Goal: Navigation & Orientation: Find specific page/section

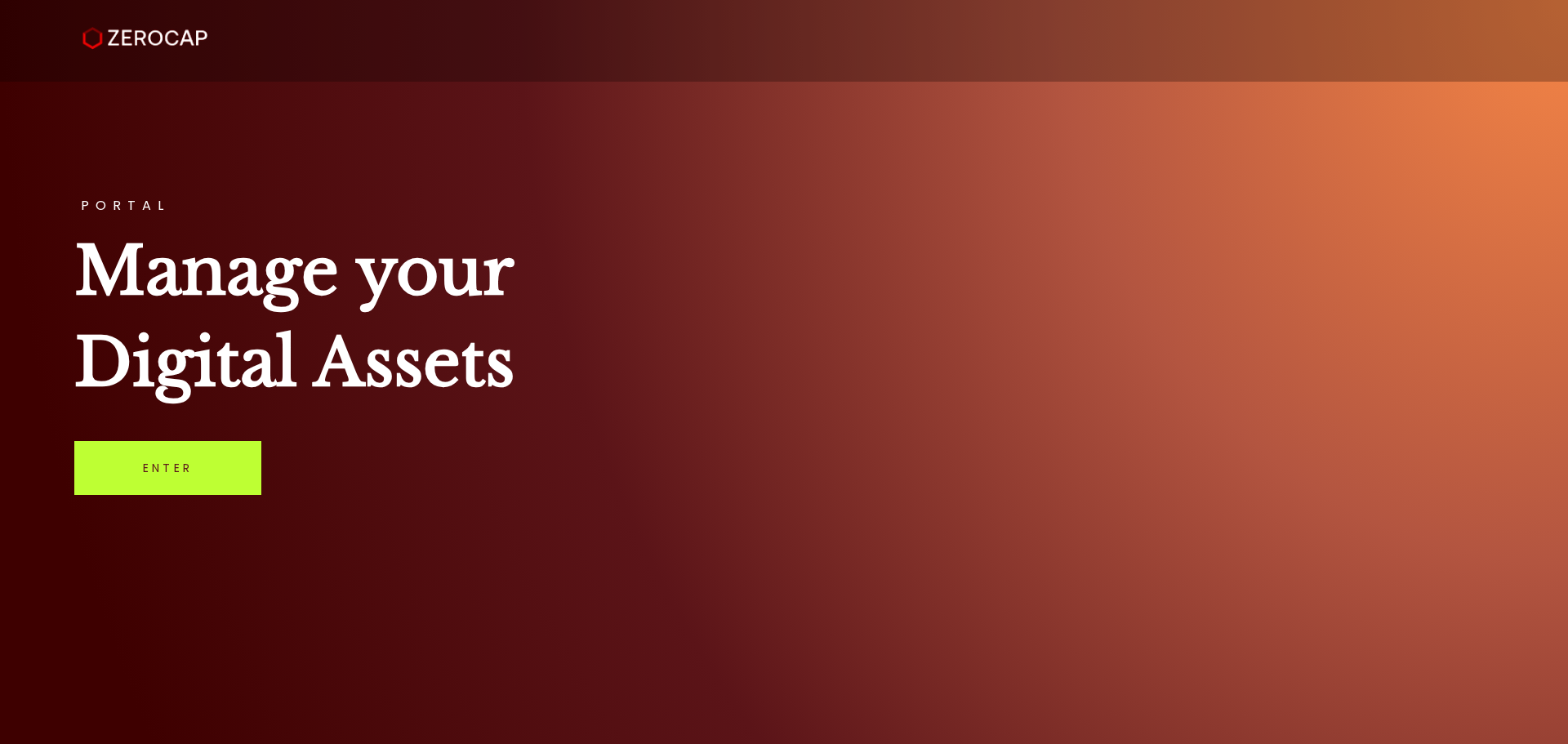
click at [192, 472] on link "Enter" at bounding box center [168, 467] width 187 height 54
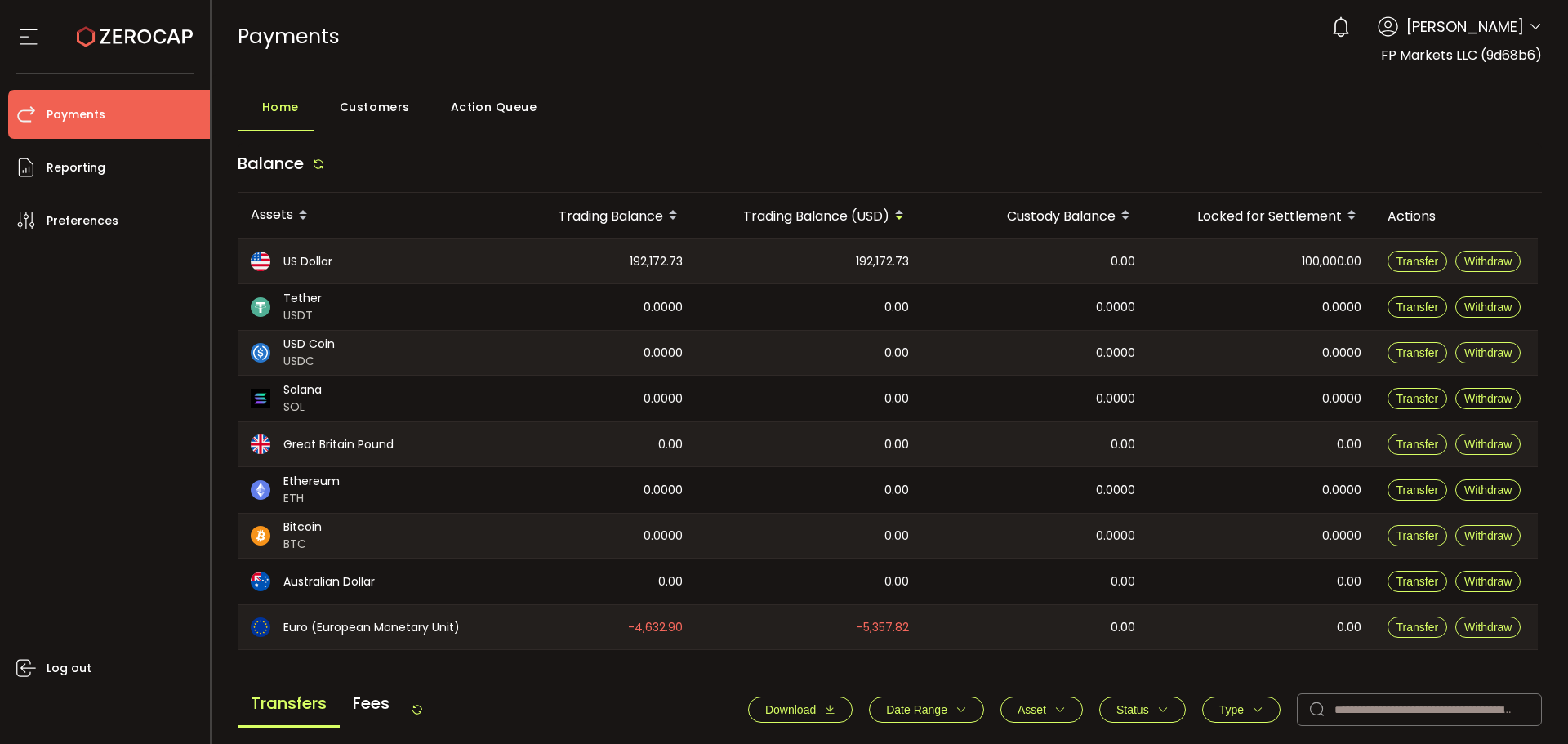
click at [487, 104] on span "Action Queue" at bounding box center [494, 107] width 87 height 33
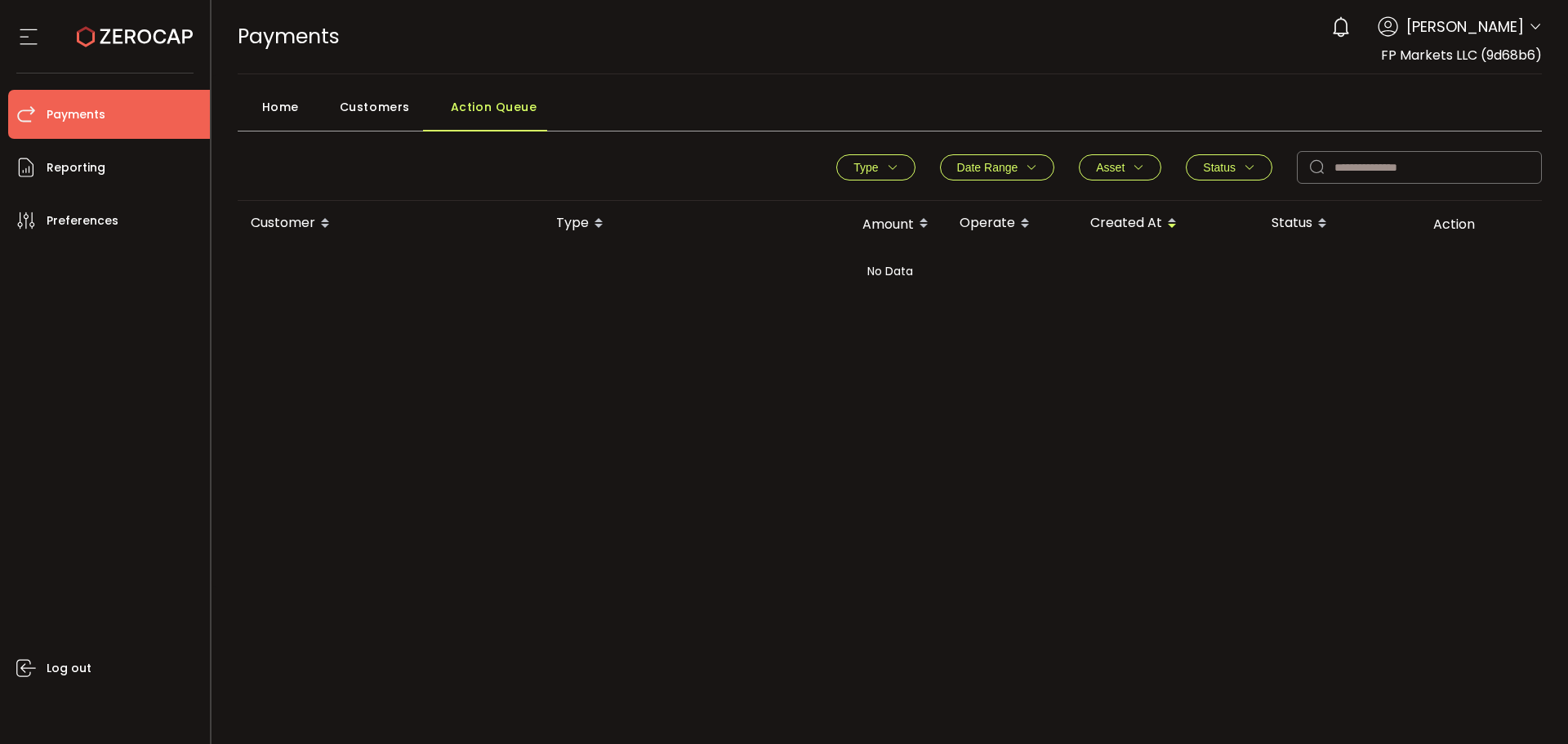
click at [408, 102] on div "Customers" at bounding box center [370, 112] width 111 height 41
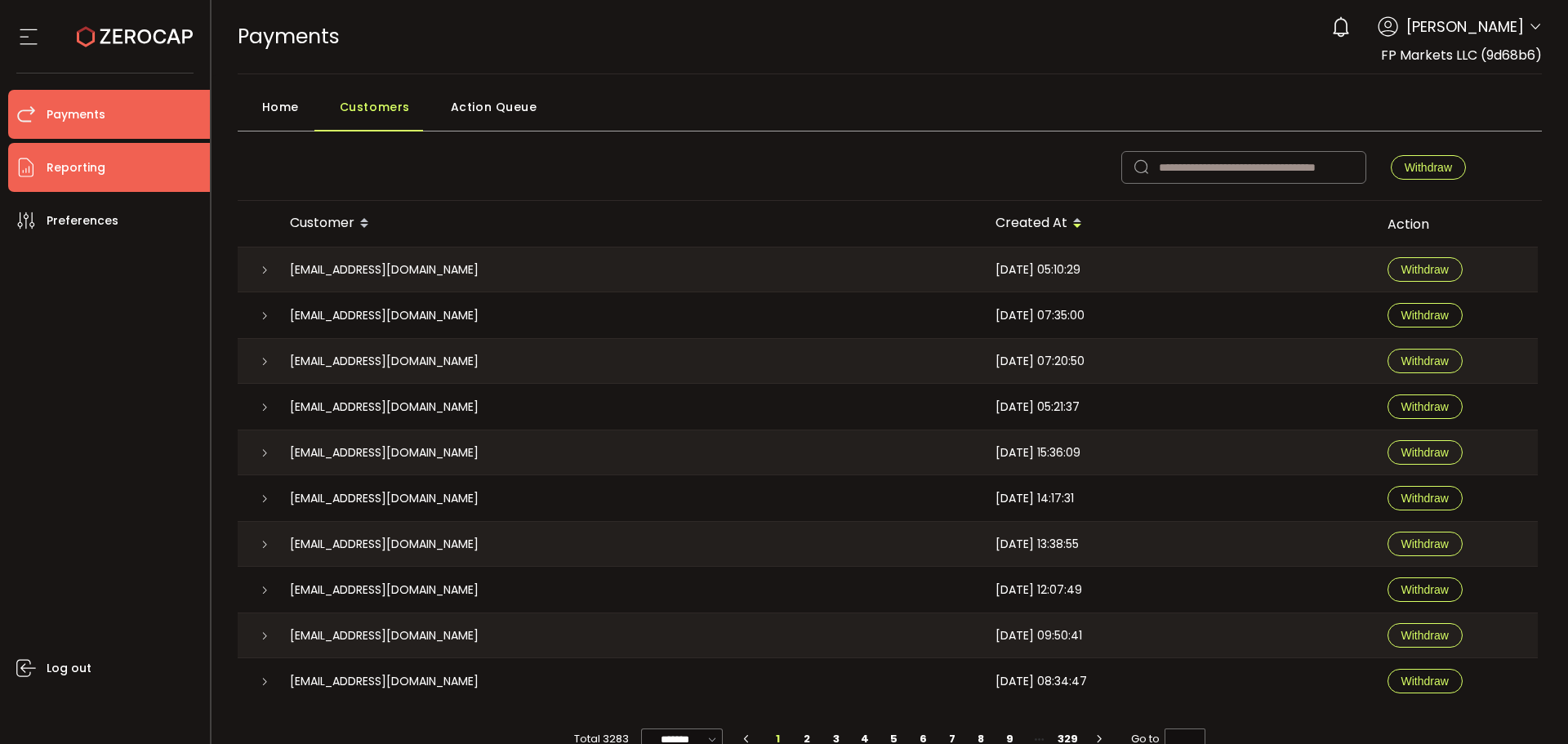
click at [50, 175] on span "Reporting" at bounding box center [76, 168] width 58 height 24
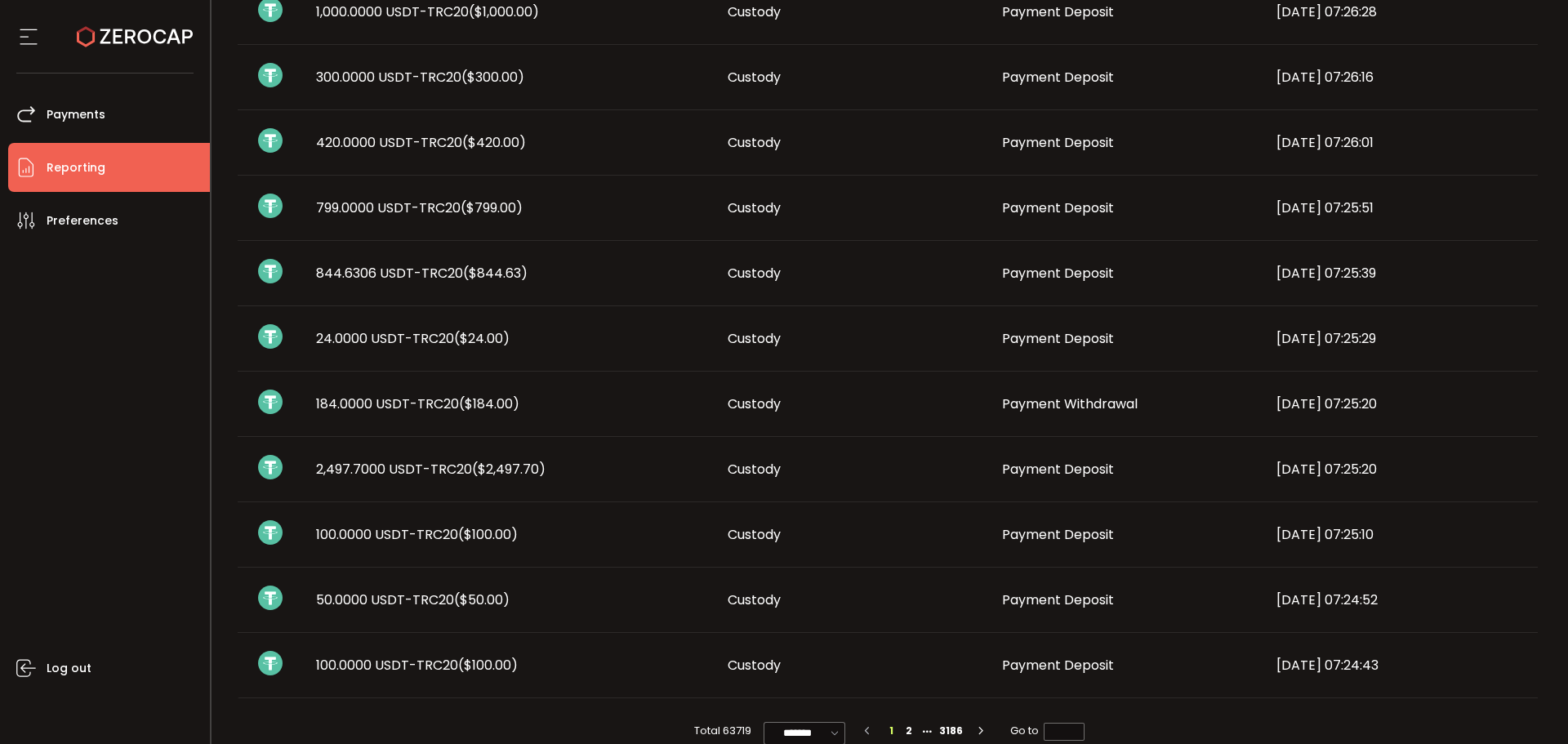
scroll to position [857, 0]
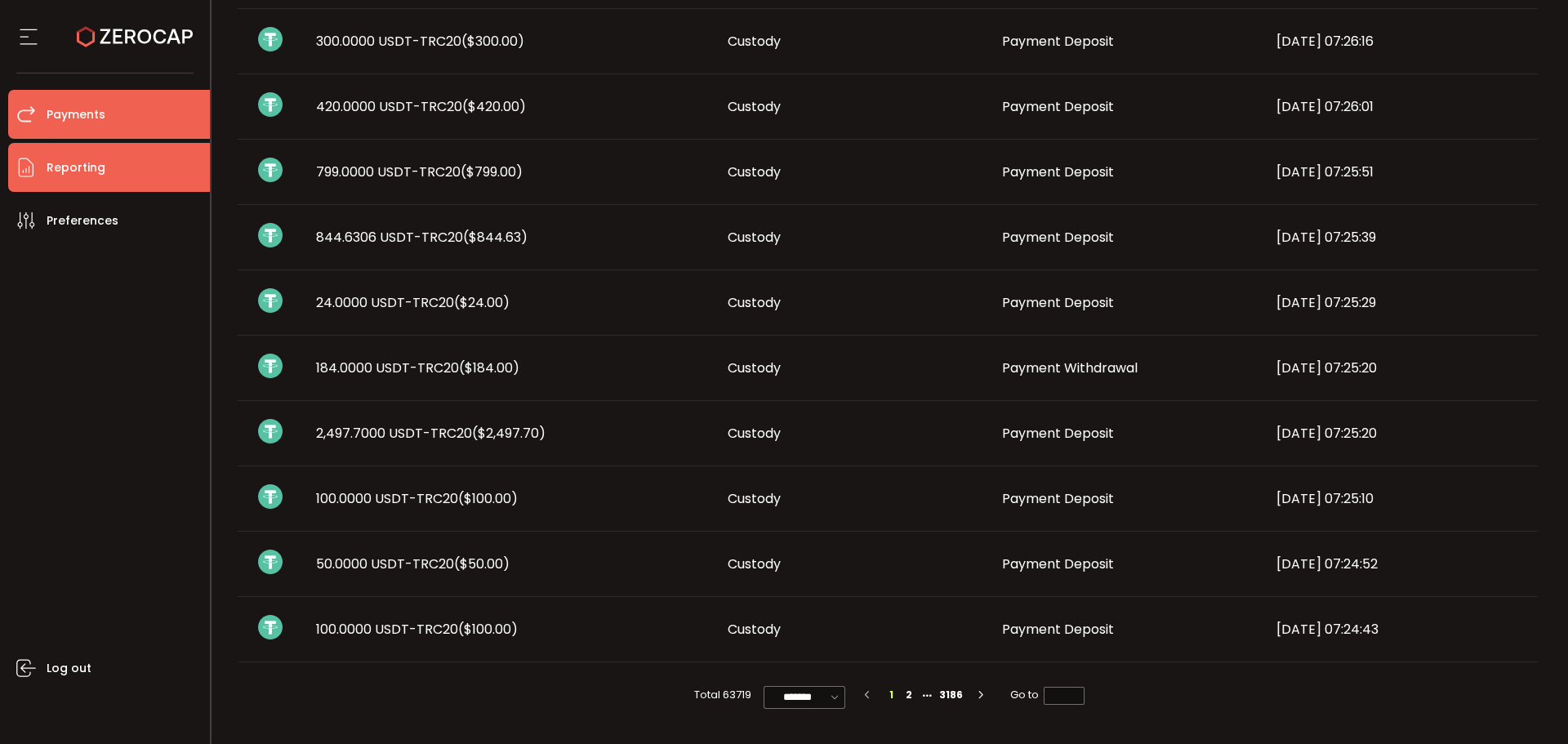
click at [95, 119] on span "Payments" at bounding box center [76, 115] width 58 height 24
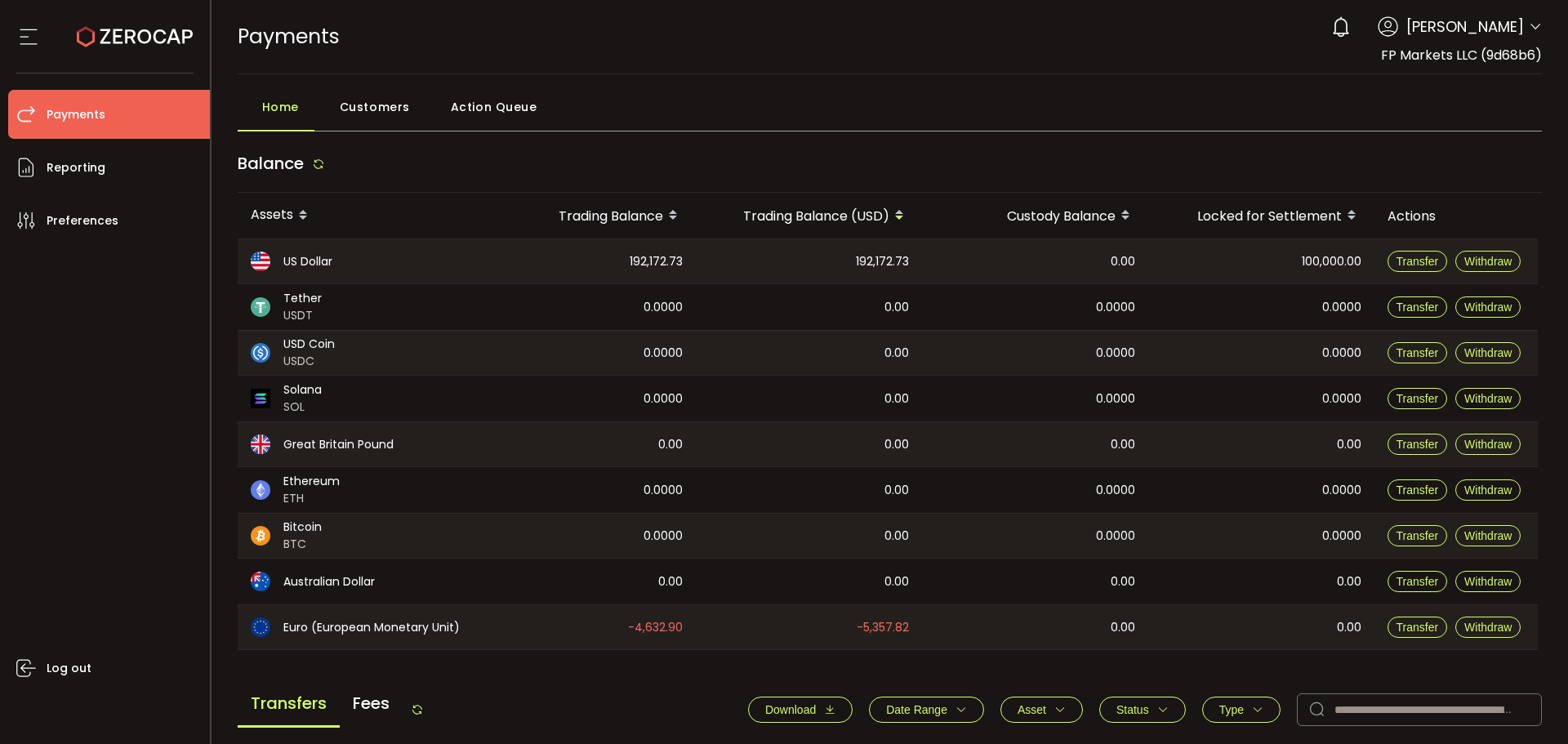
click at [1289, 268] on div "100,000.00" at bounding box center [1261, 261] width 226 height 44
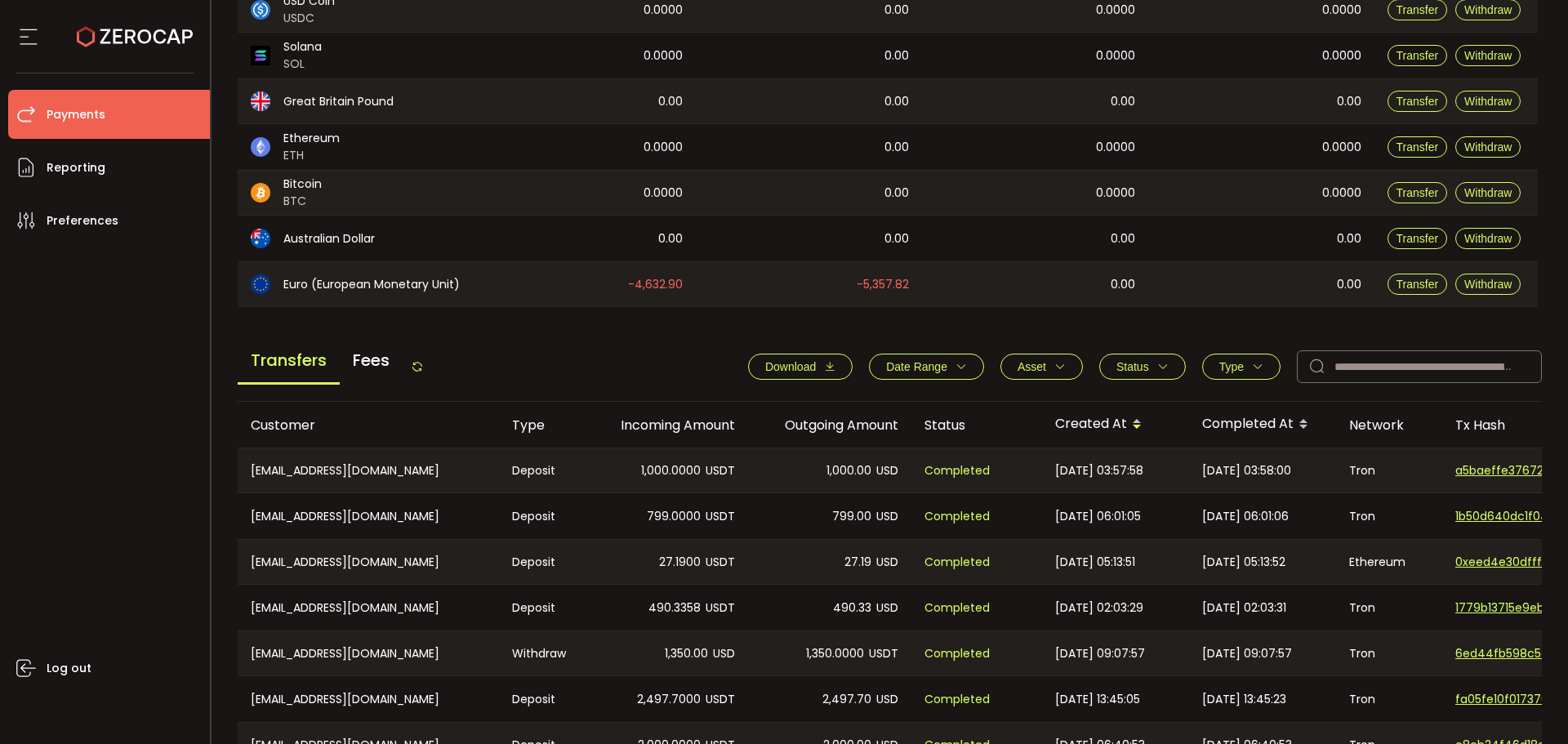
scroll to position [408, 0]
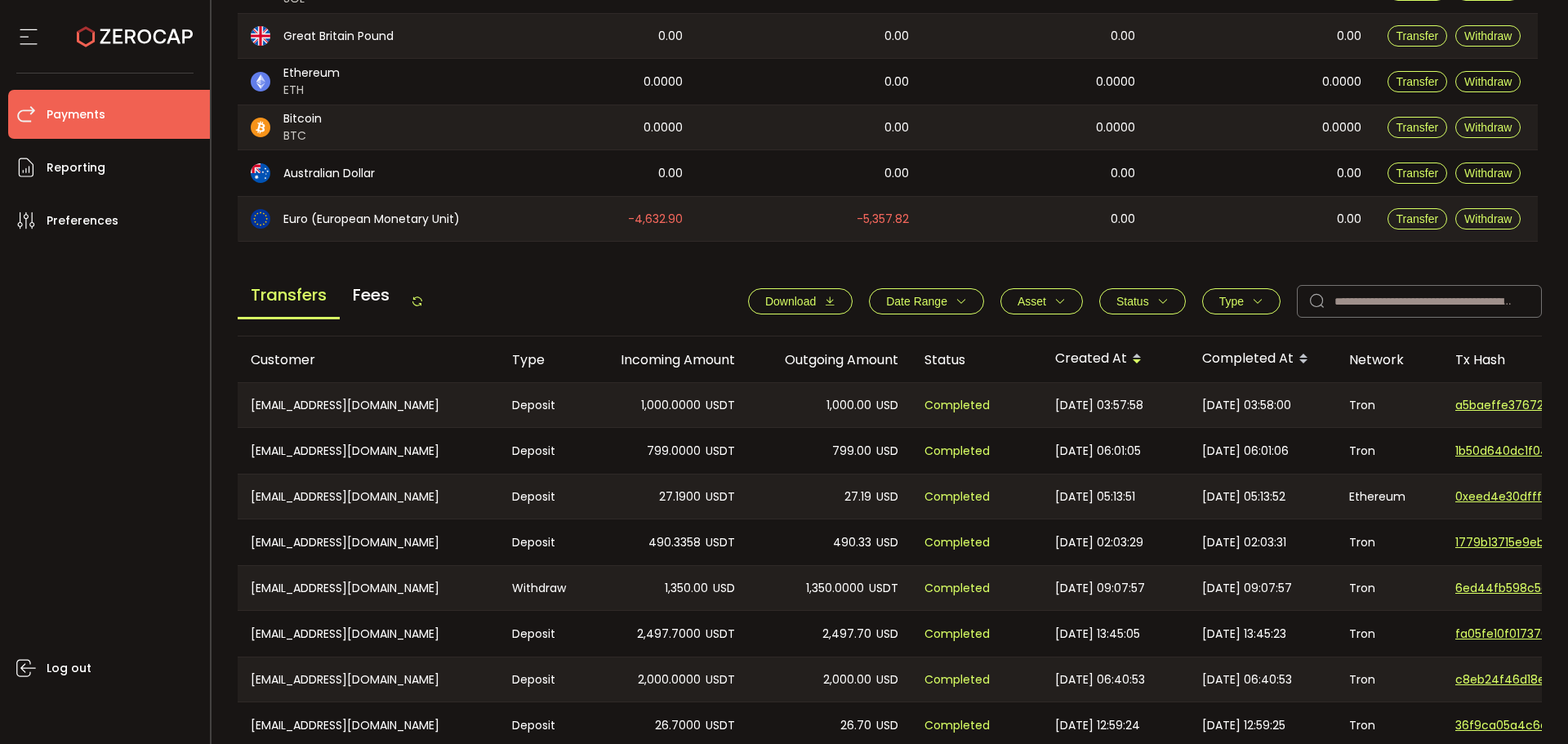
click at [383, 296] on span "Fees" at bounding box center [371, 295] width 63 height 44
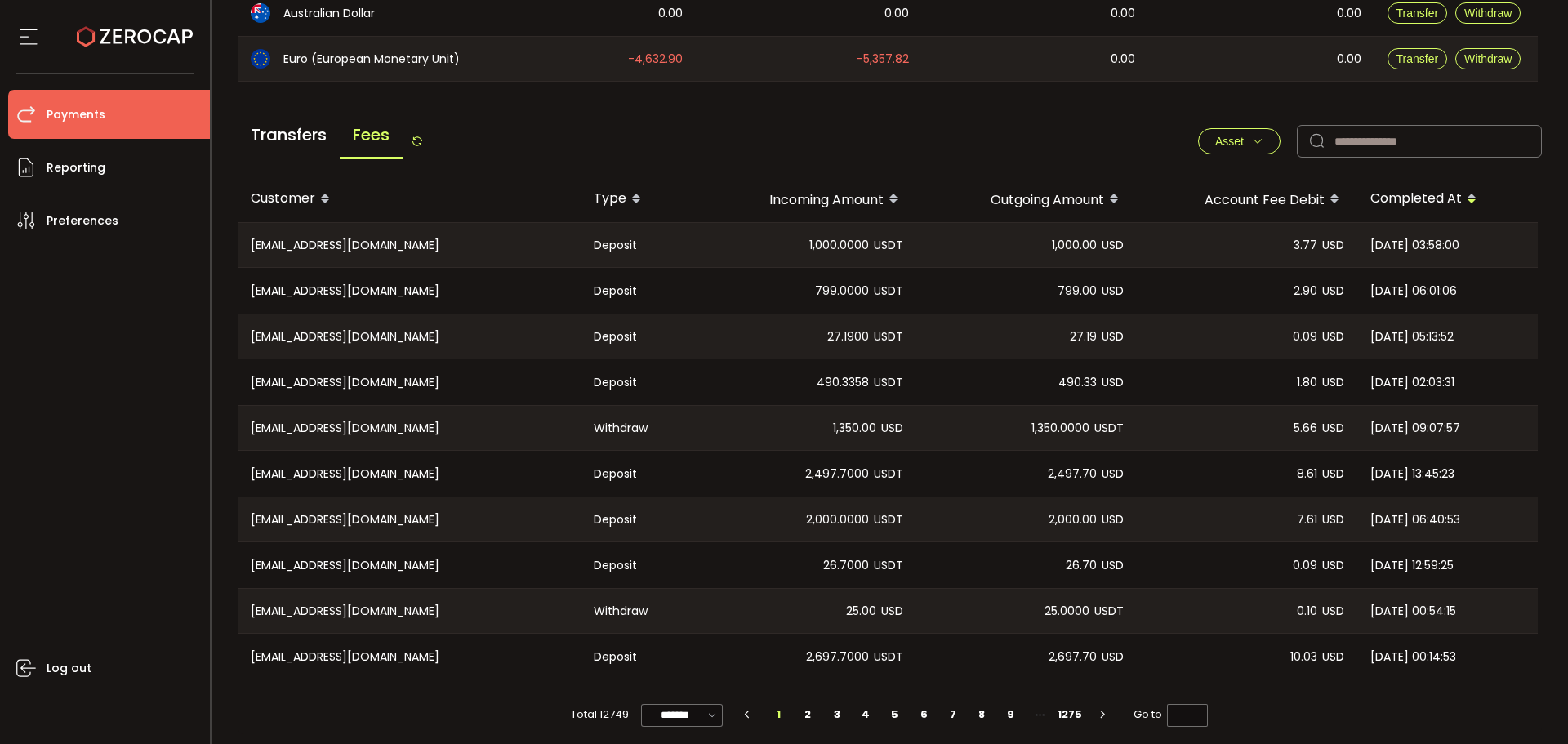
scroll to position [575, 0]
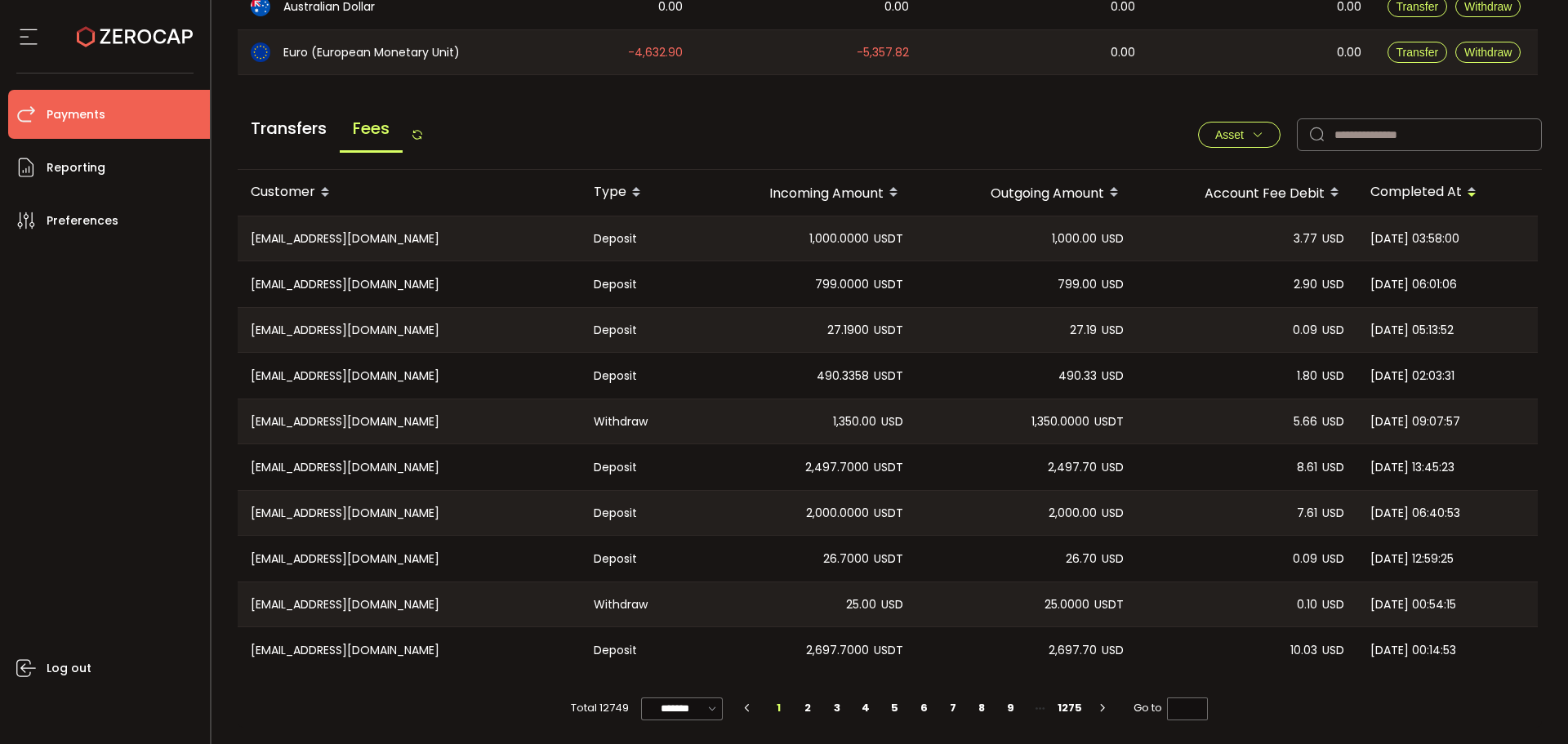
click at [284, 125] on span "Transfers" at bounding box center [289, 128] width 102 height 44
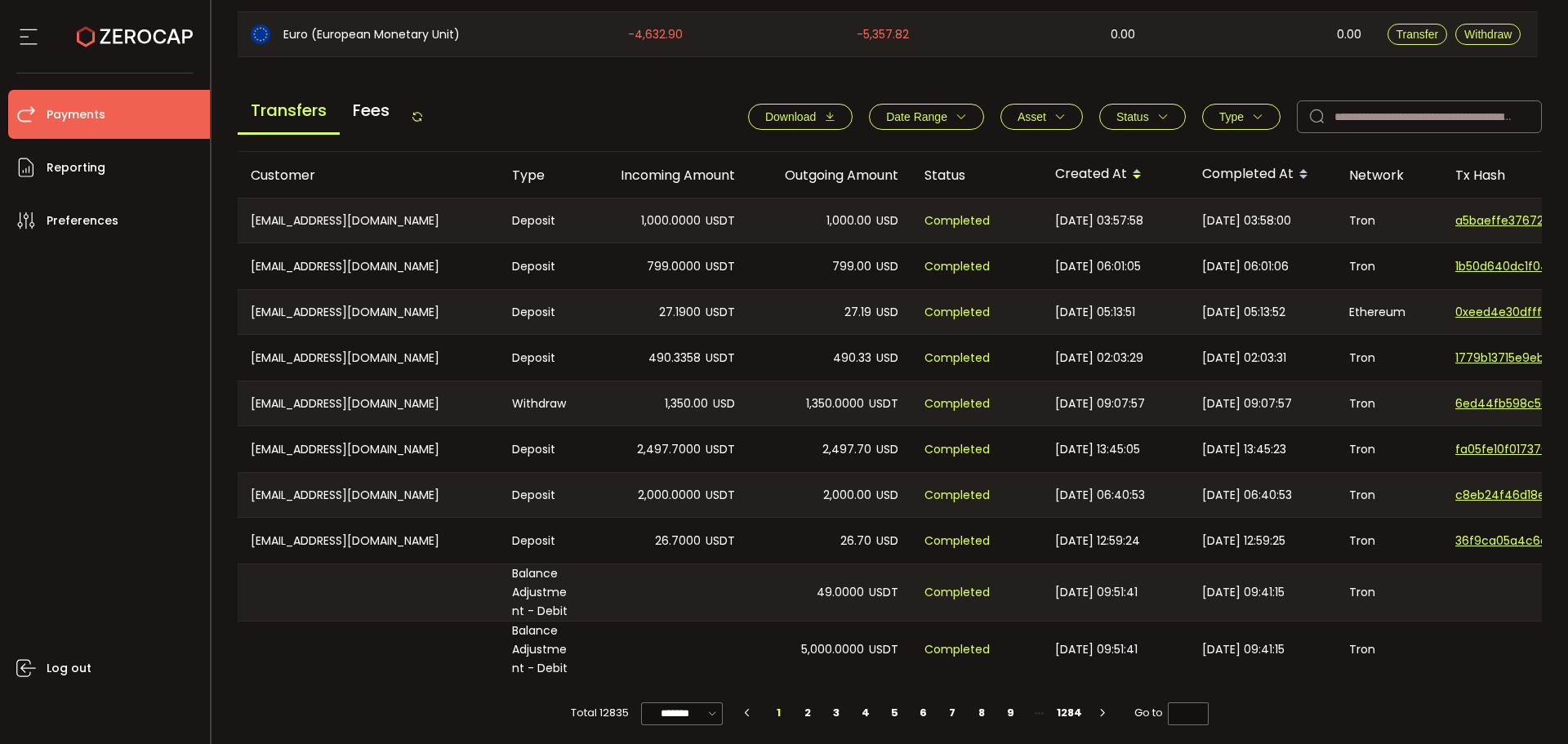
scroll to position [603, 0]
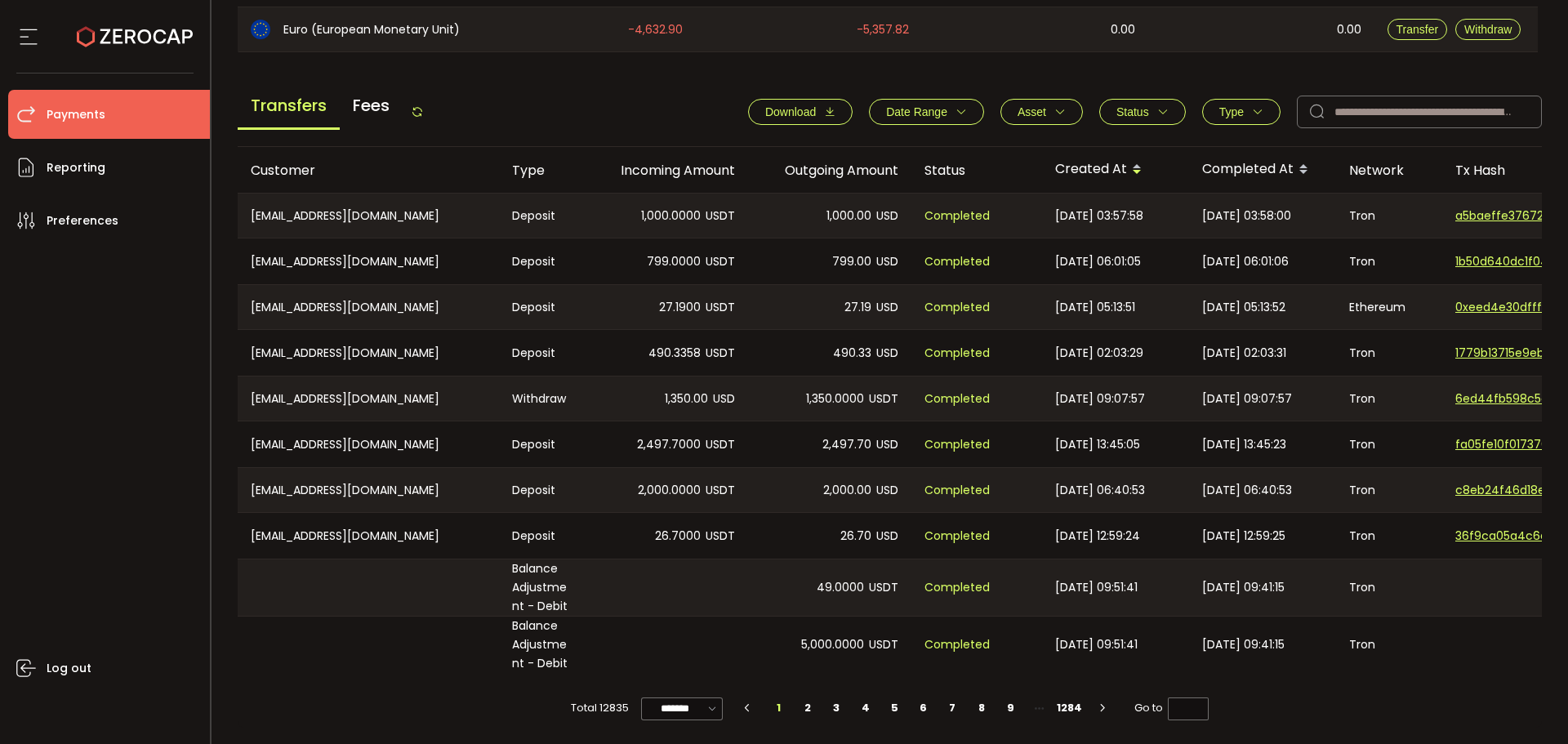
click at [217, 392] on main "Home Customers Action Queue Balance Assets Trading Balance Trading Balance (USD…" at bounding box center [890, 111] width 1358 height 1268
